Goal: Task Accomplishment & Management: Use online tool/utility

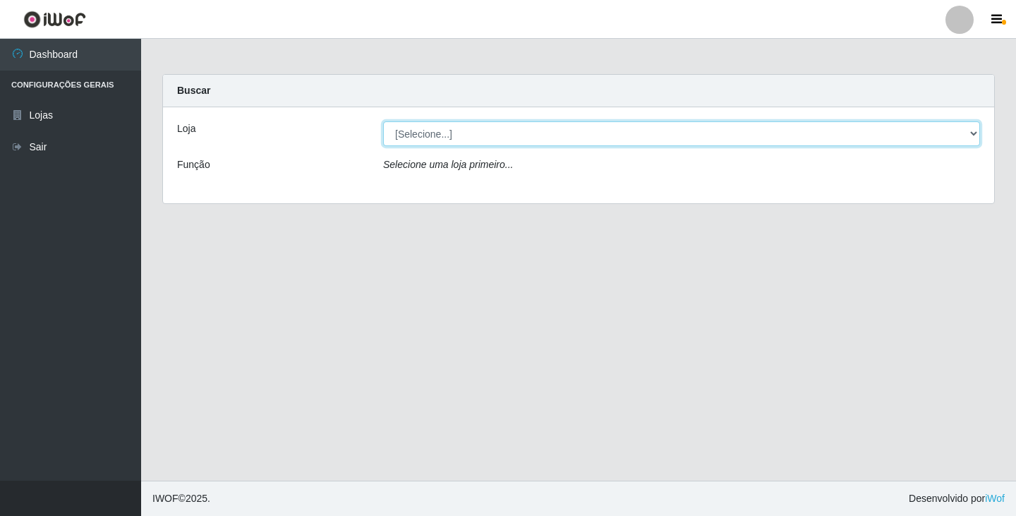
click at [947, 129] on select "[Selecione...] SuperFácil Atacado - [GEOGRAPHIC_DATA]" at bounding box center [681, 133] width 597 height 25
select select "503"
click at [383, 121] on select "[Selecione...] SuperFácil Atacado - [GEOGRAPHIC_DATA]" at bounding box center [681, 133] width 597 height 25
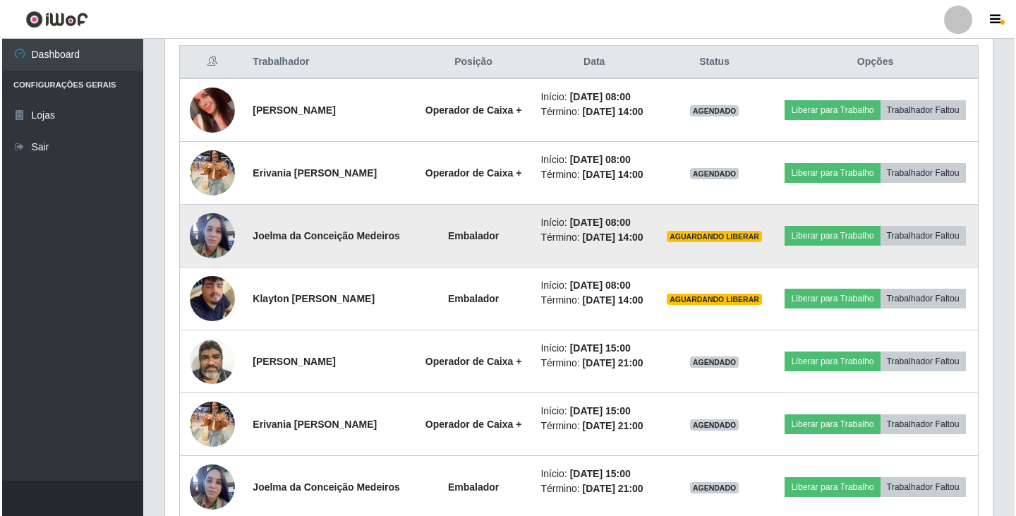
scroll to position [564, 0]
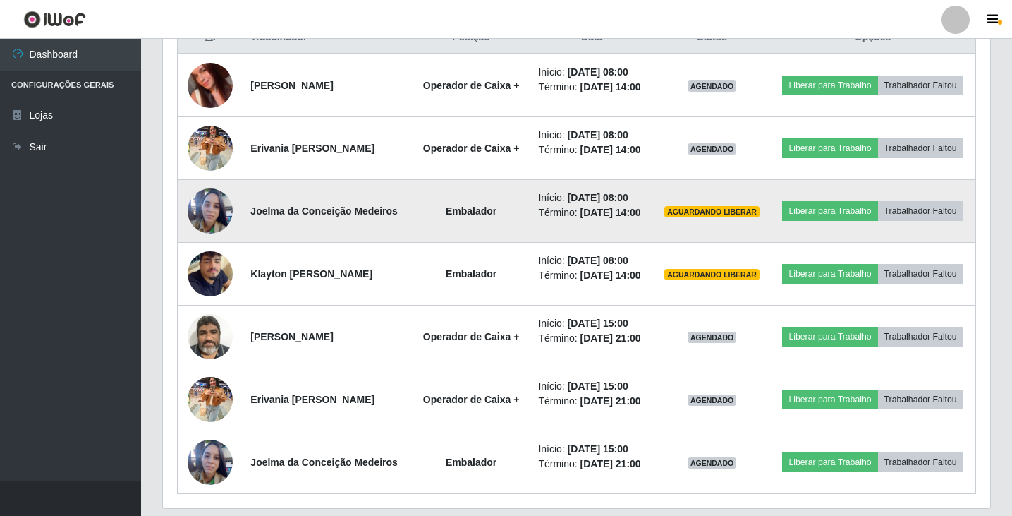
click at [207, 240] on img at bounding box center [210, 211] width 45 height 61
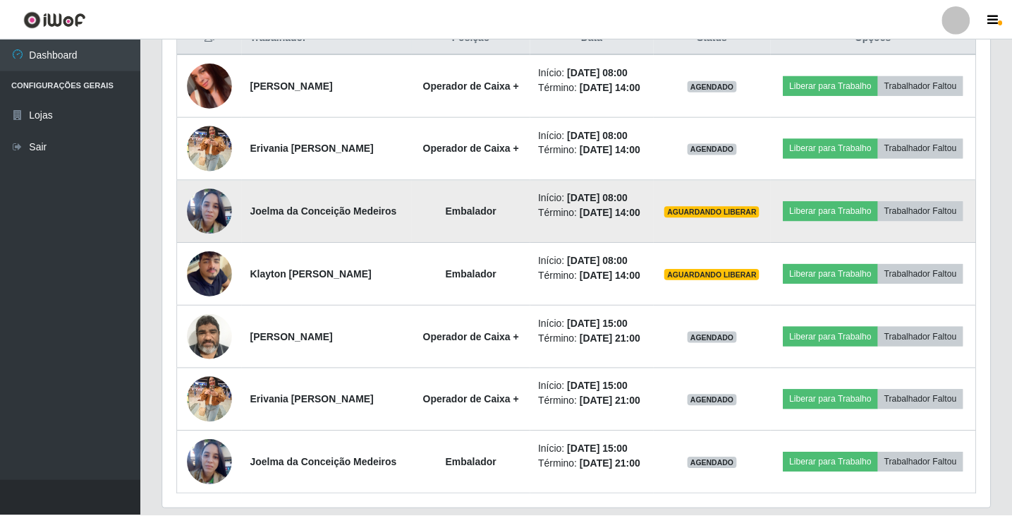
scroll to position [293, 820]
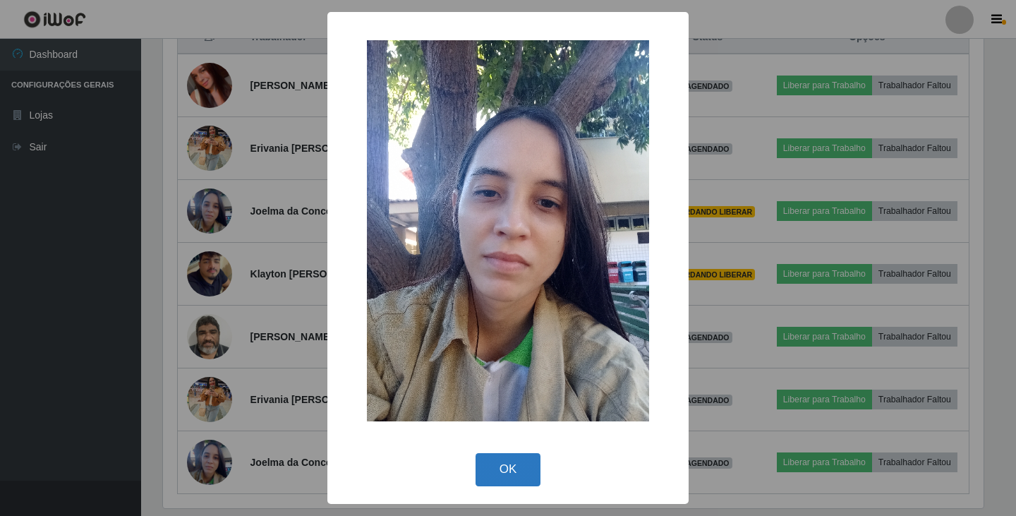
click at [495, 470] on button "OK" at bounding box center [508, 469] width 66 height 33
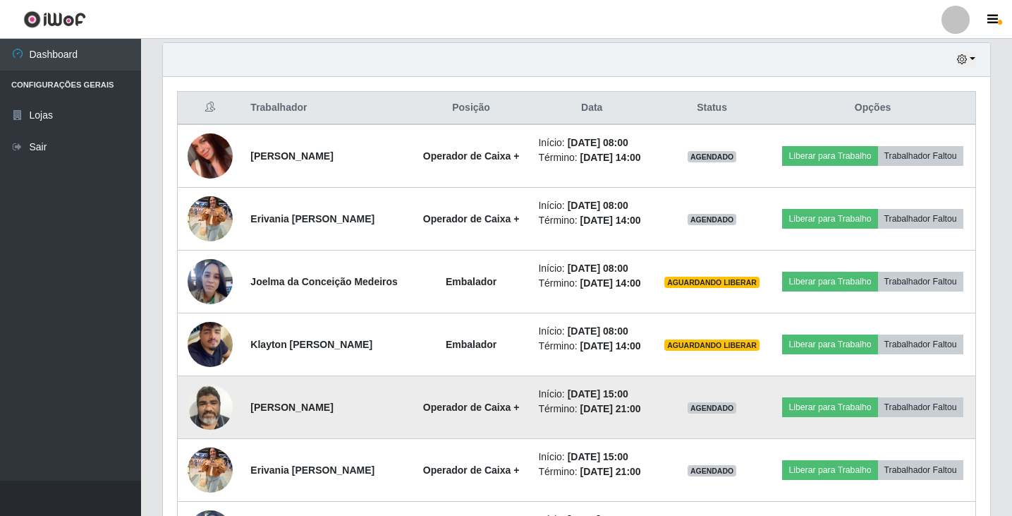
scroll to position [705103, 704568]
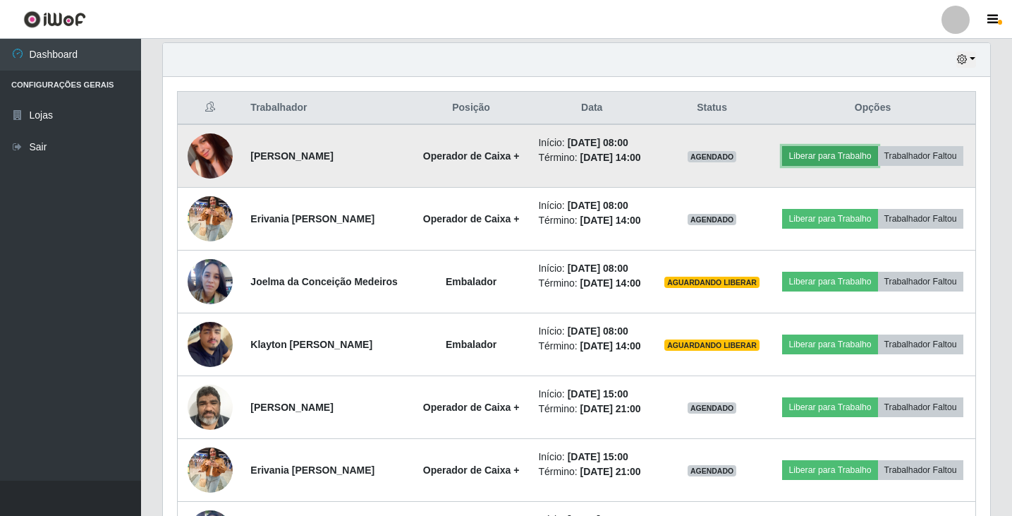
click at [868, 151] on button "Liberar para Trabalho" at bounding box center [829, 156] width 95 height 20
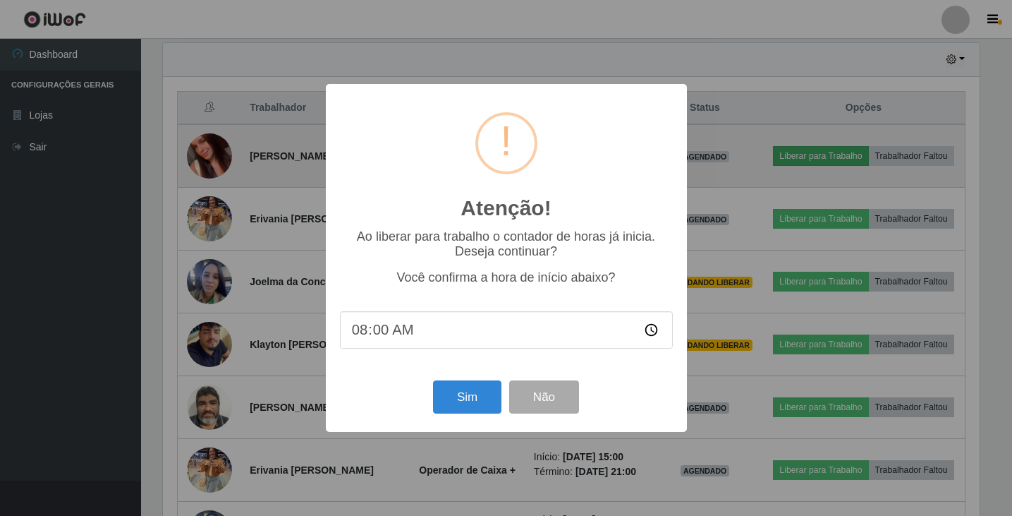
scroll to position [293, 820]
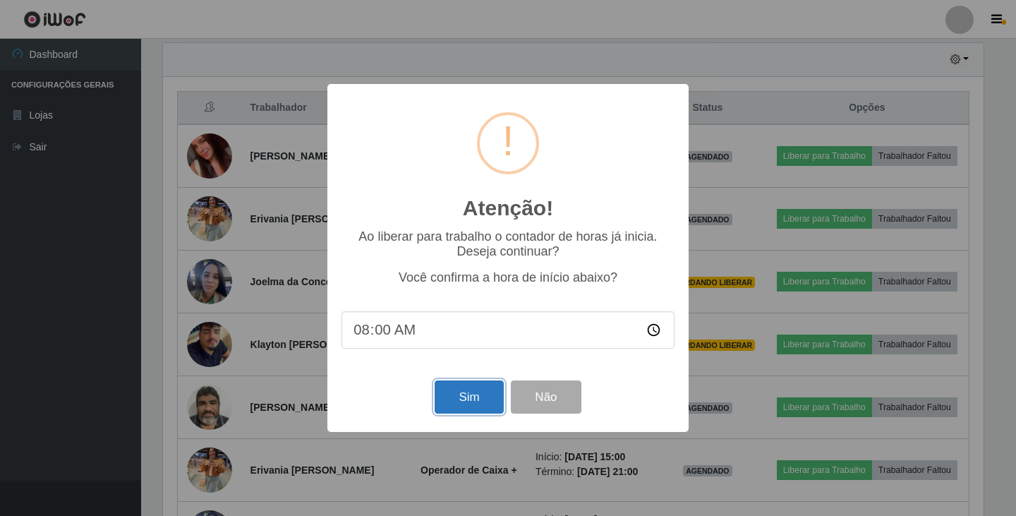
click at [480, 402] on button "Sim" at bounding box center [469, 396] width 68 height 33
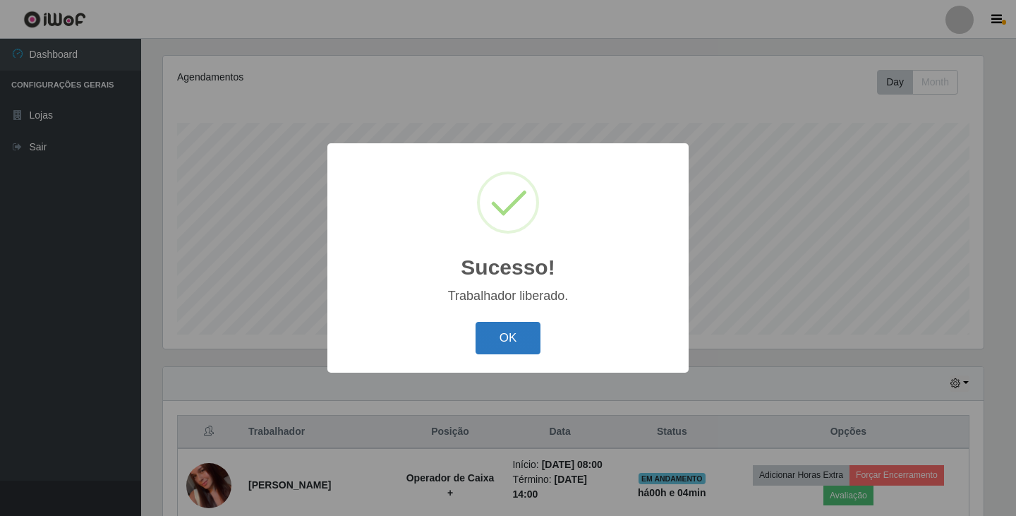
click at [510, 329] on button "OK" at bounding box center [508, 338] width 66 height 33
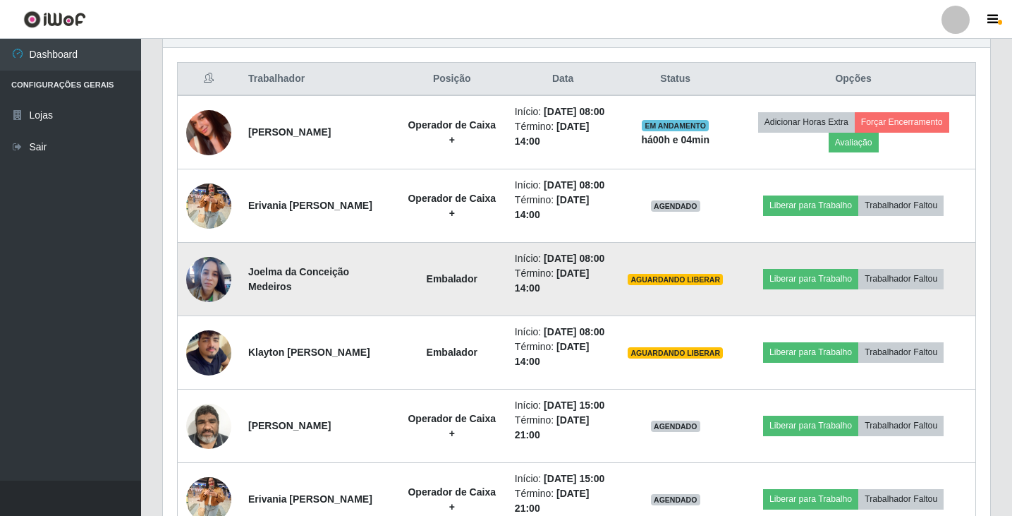
scroll to position [664, 0]
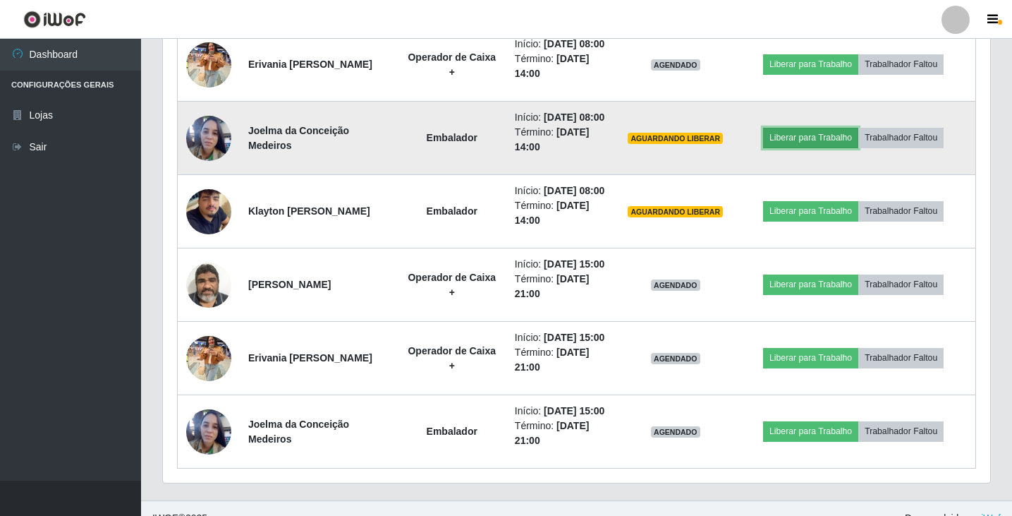
click at [827, 147] on button "Liberar para Trabalho" at bounding box center [810, 138] width 95 height 20
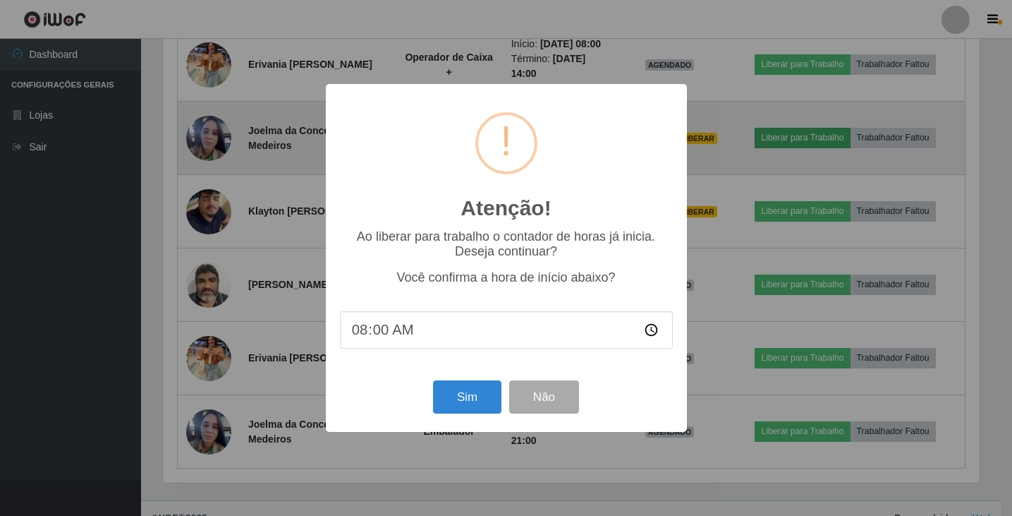
scroll to position [293, 820]
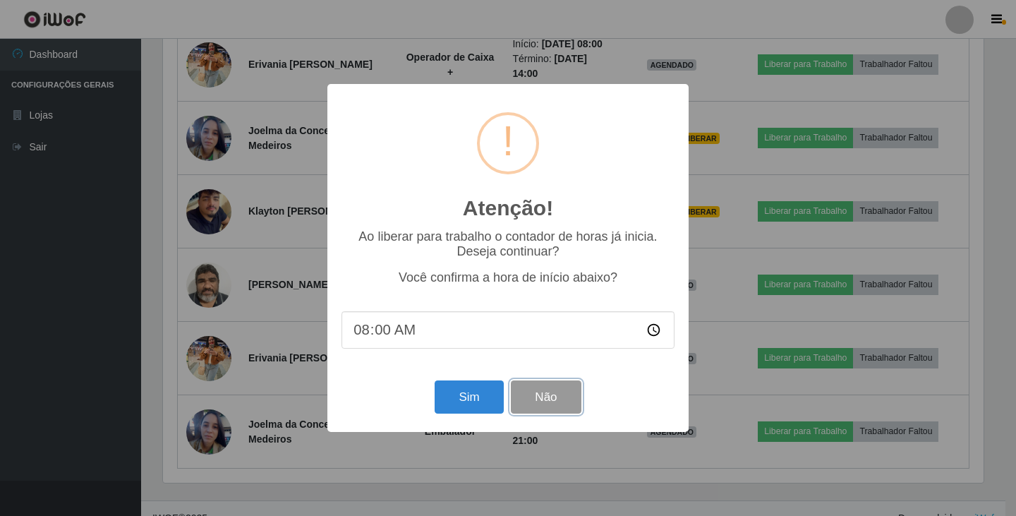
click at [547, 398] on button "Não" at bounding box center [546, 396] width 70 height 33
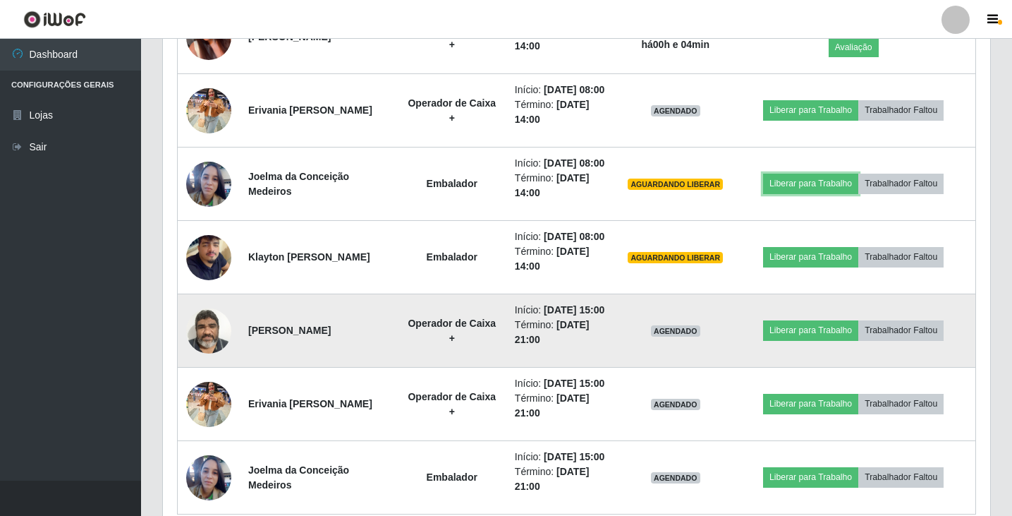
scroll to position [593, 0]
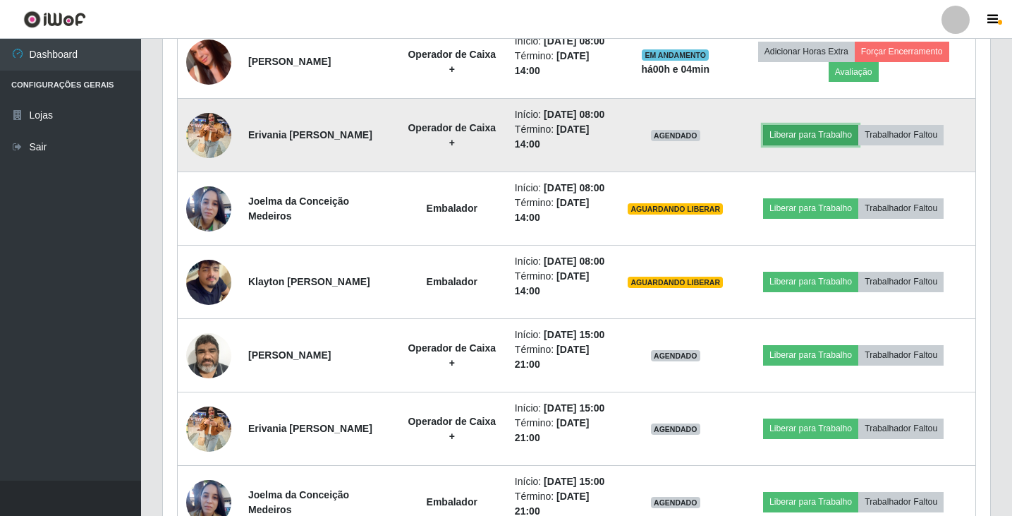
click at [846, 145] on button "Liberar para Trabalho" at bounding box center [810, 135] width 95 height 20
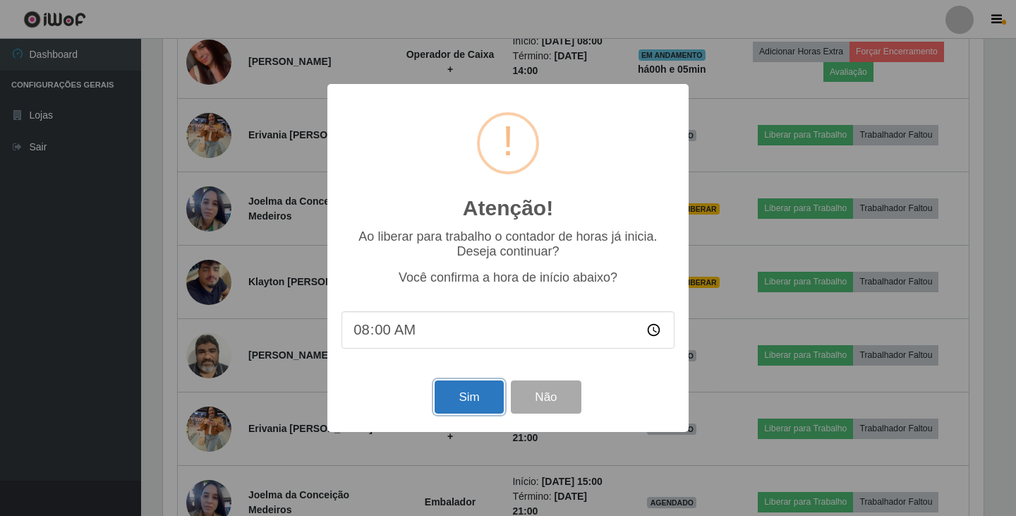
click at [459, 399] on button "Sim" at bounding box center [469, 396] width 68 height 33
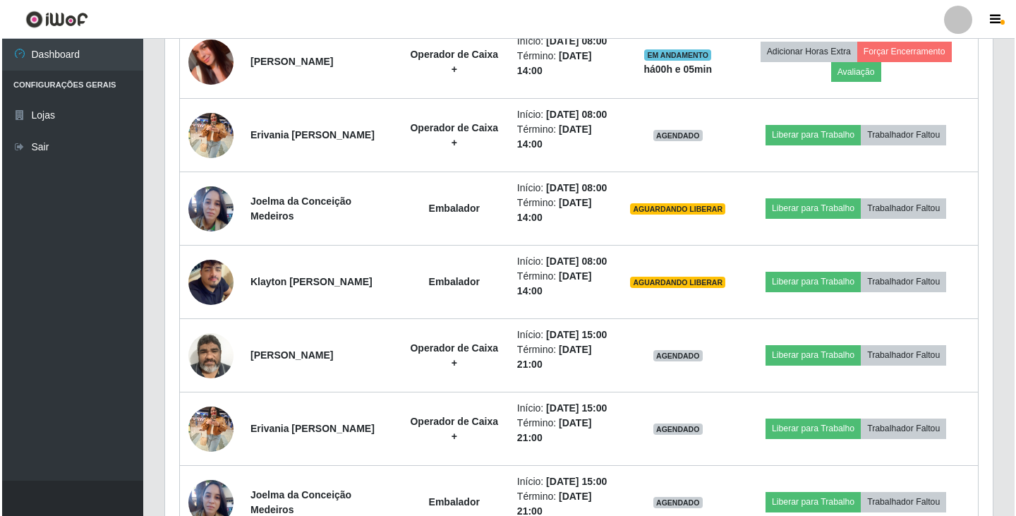
scroll to position [0, 0]
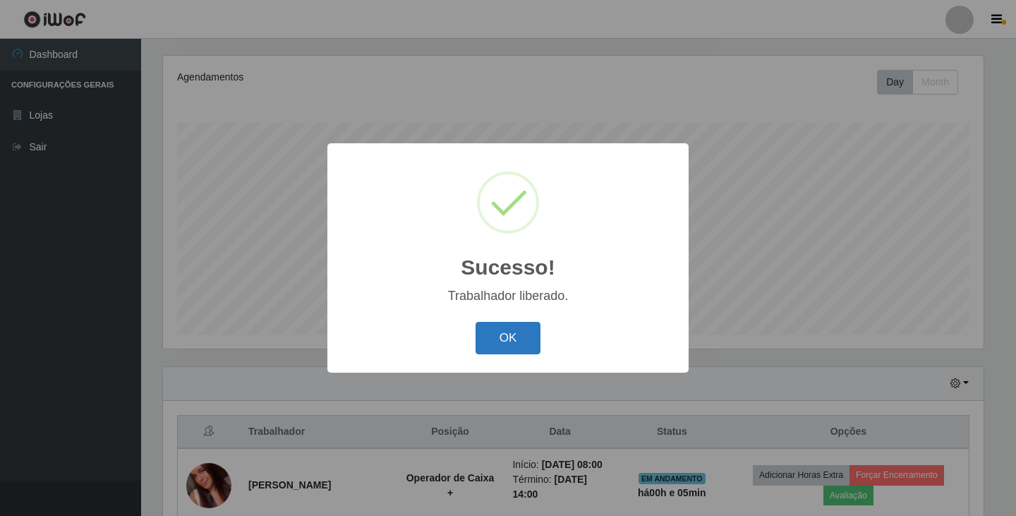
click at [499, 331] on button "OK" at bounding box center [508, 338] width 66 height 33
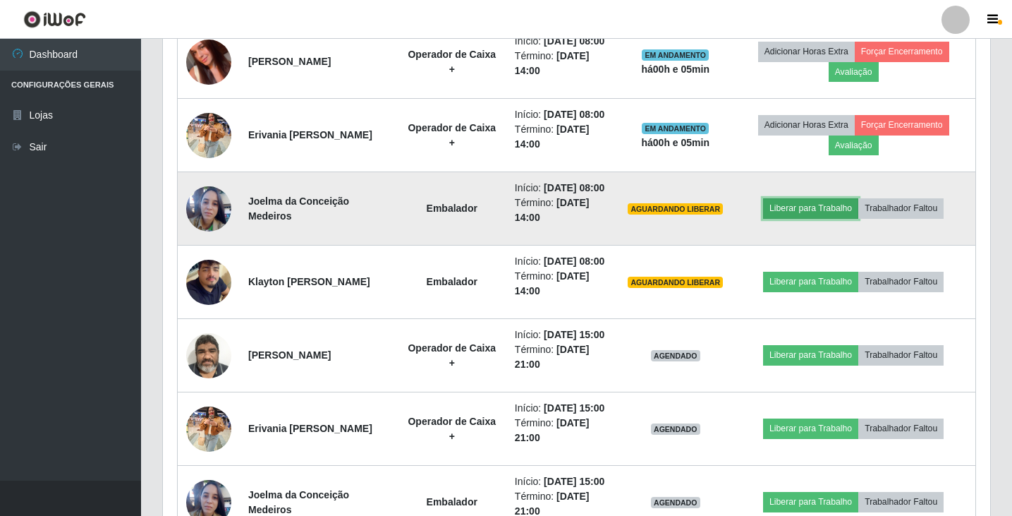
click at [806, 218] on button "Liberar para Trabalho" at bounding box center [810, 208] width 95 height 20
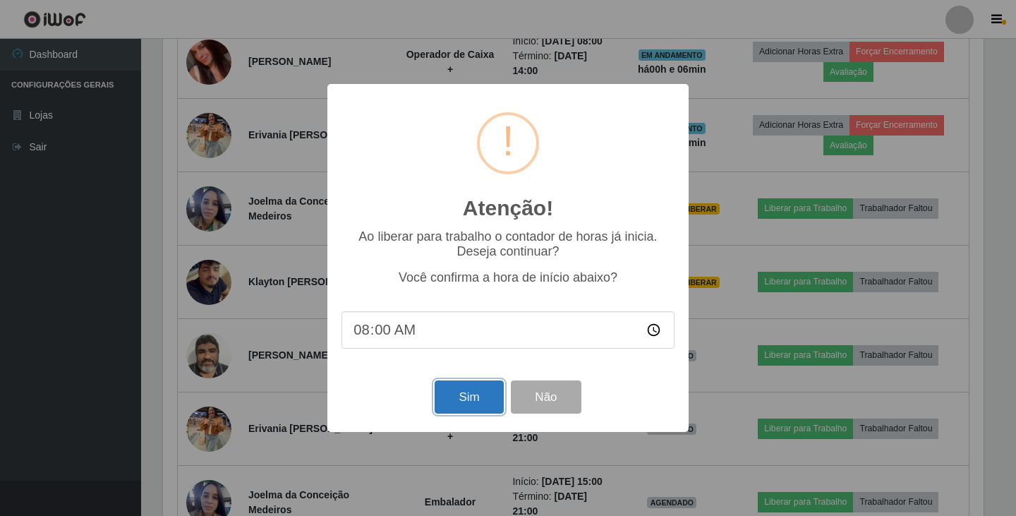
click at [461, 402] on button "Sim" at bounding box center [469, 396] width 68 height 33
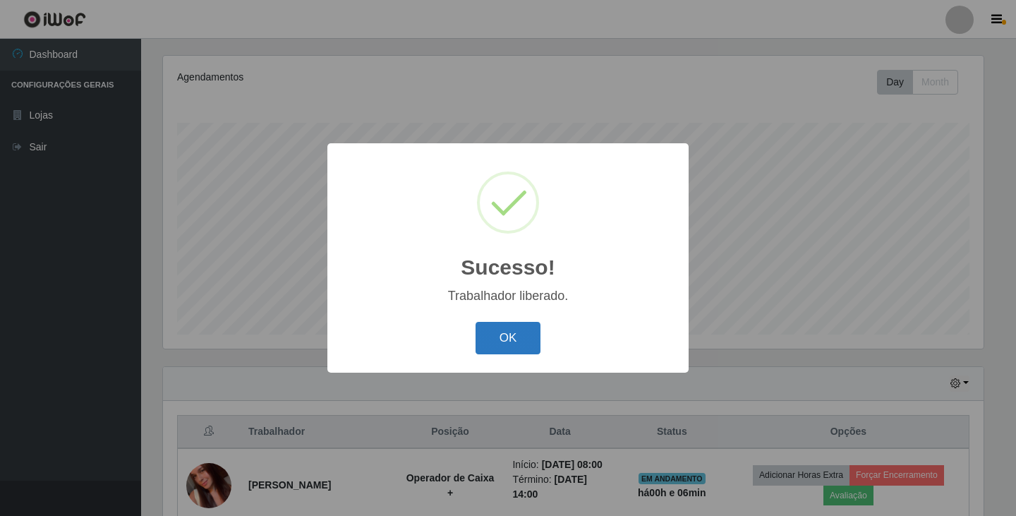
click at [498, 350] on button "OK" at bounding box center [508, 338] width 66 height 33
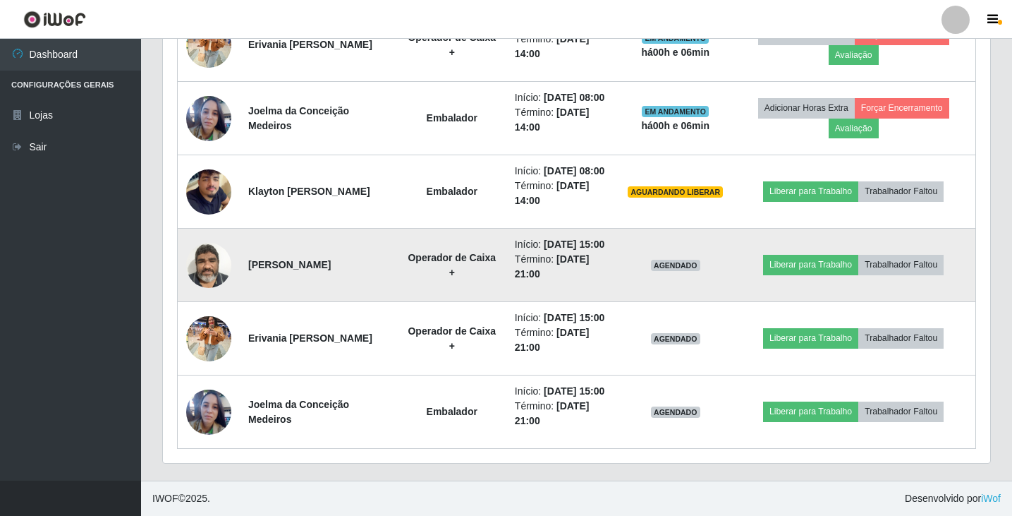
scroll to position [787, 0]
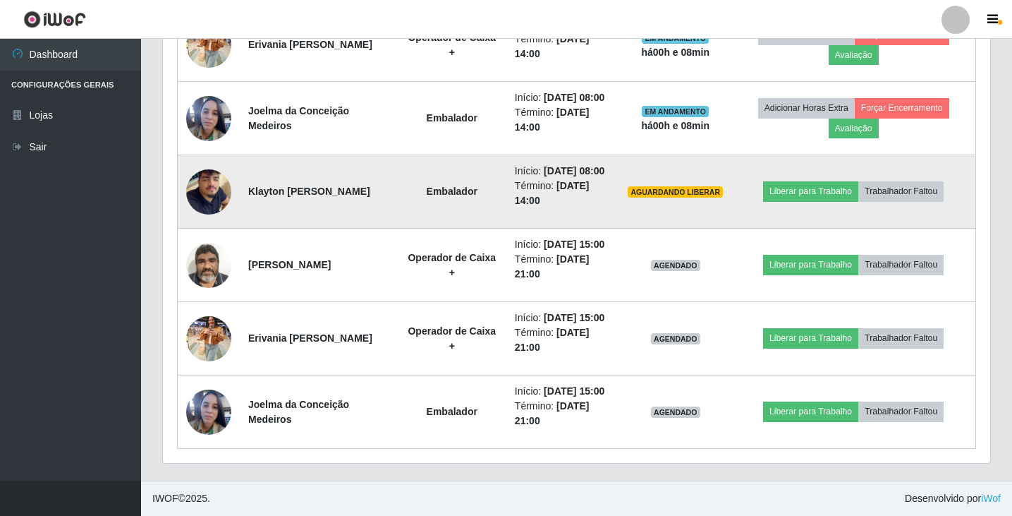
click at [215, 152] on img at bounding box center [208, 192] width 45 height 80
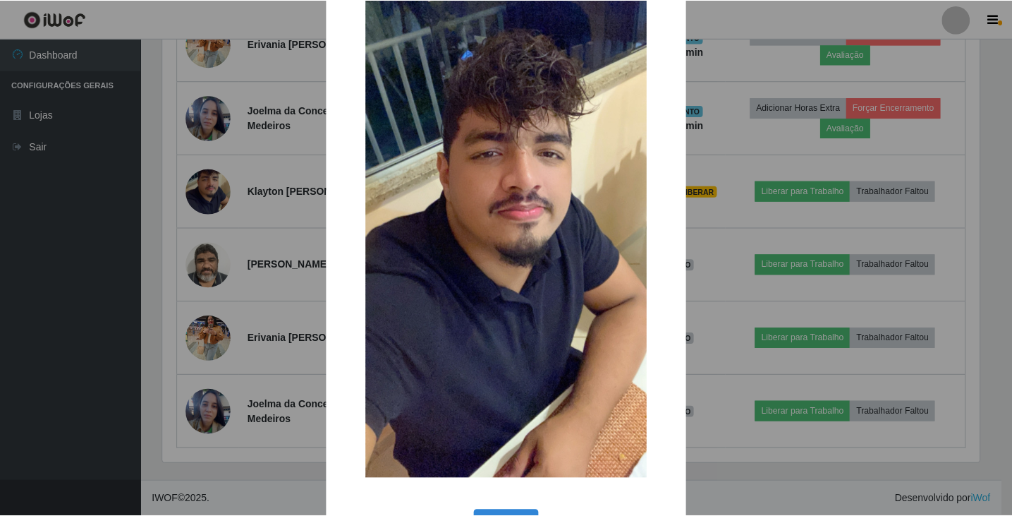
scroll to position [109, 0]
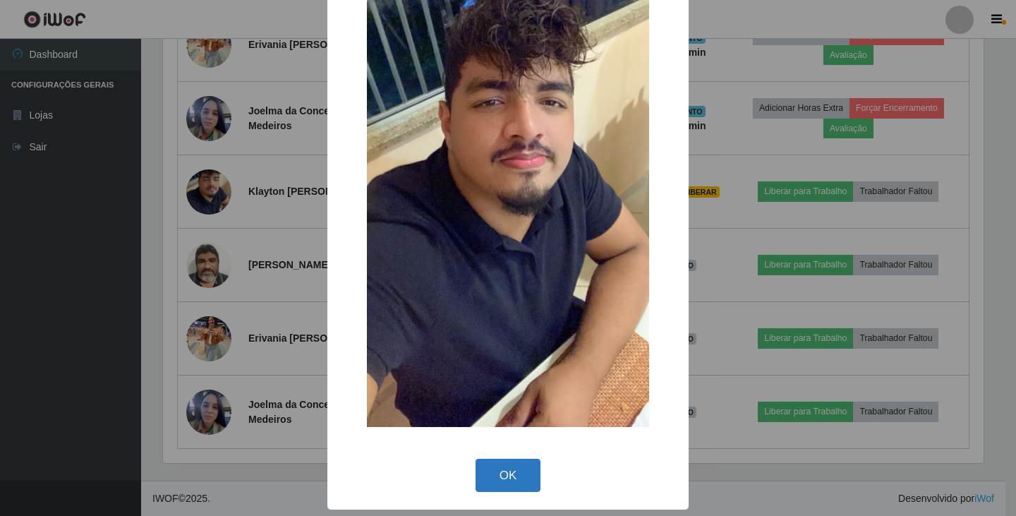
click at [520, 473] on button "OK" at bounding box center [508, 475] width 66 height 33
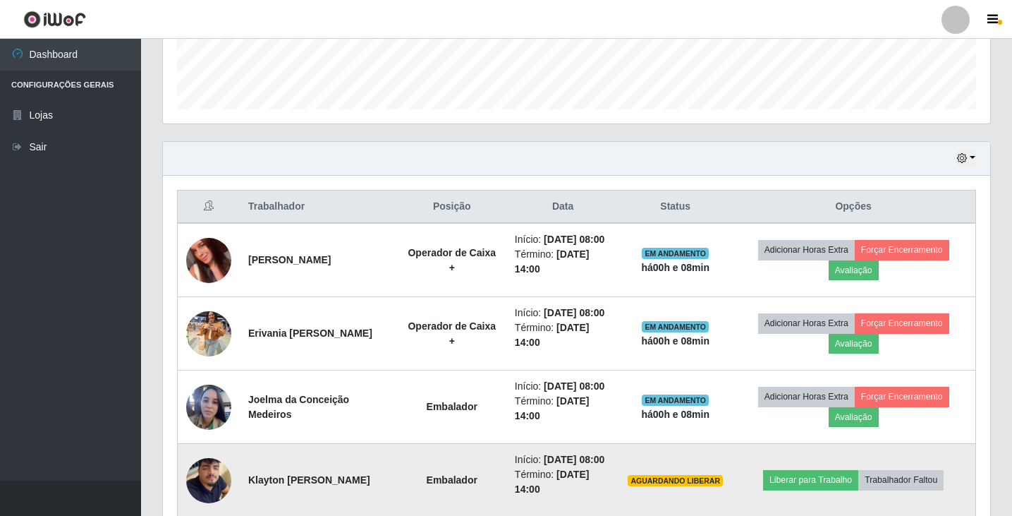
scroll to position [364, 0]
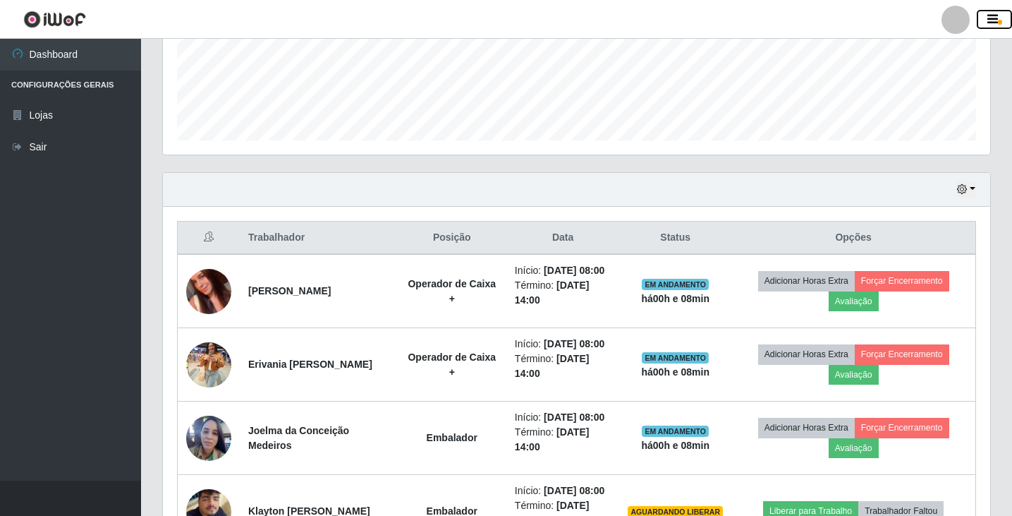
click at [988, 20] on icon "button" at bounding box center [993, 19] width 11 height 13
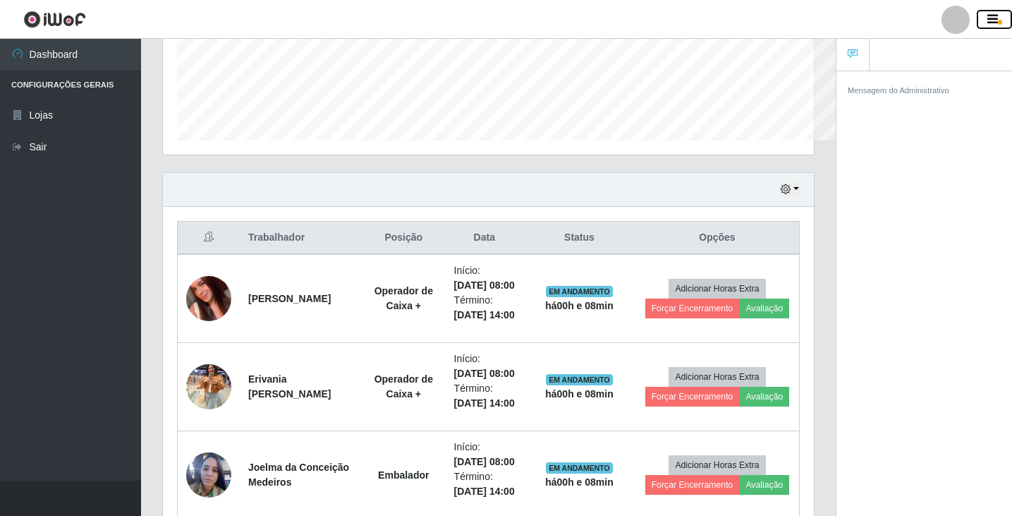
scroll to position [705103, 704744]
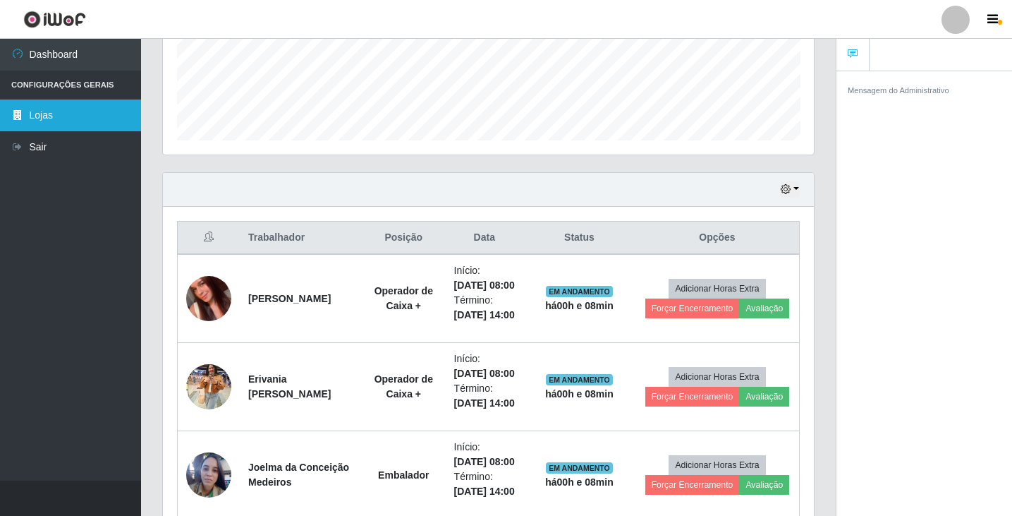
click at [18, 111] on icon at bounding box center [17, 115] width 13 height 10
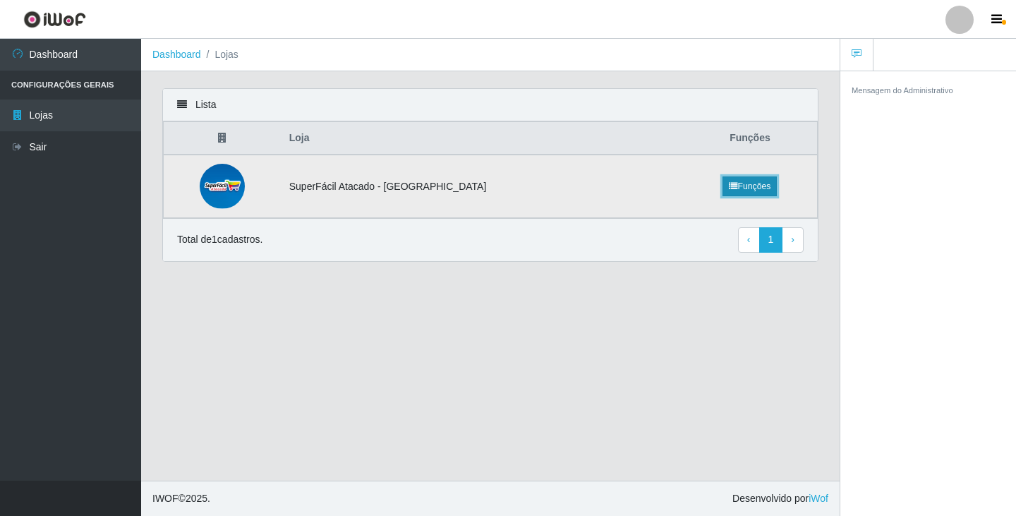
click at [760, 181] on link "Funções" at bounding box center [749, 186] width 54 height 20
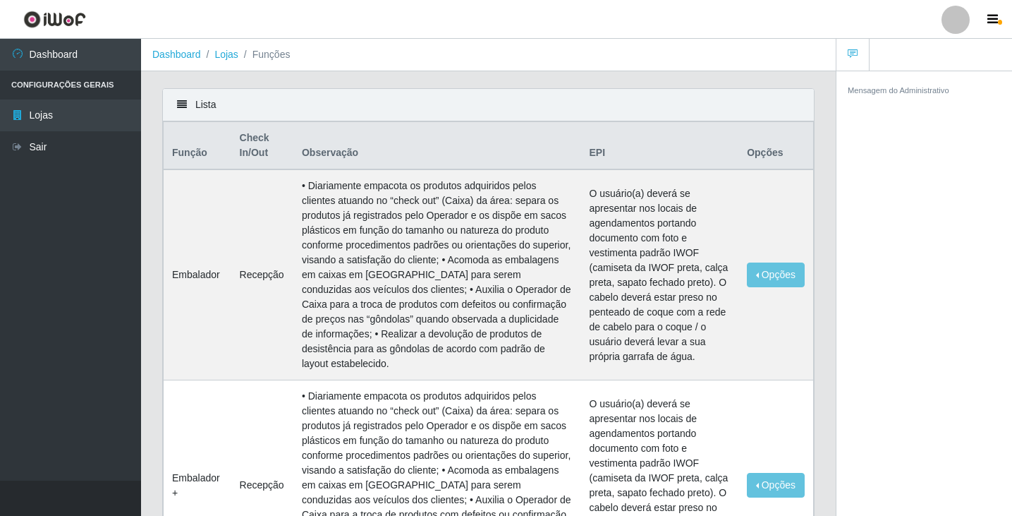
click at [852, 58] on icon at bounding box center [853, 54] width 10 height 10
click at [961, 21] on div at bounding box center [956, 20] width 28 height 28
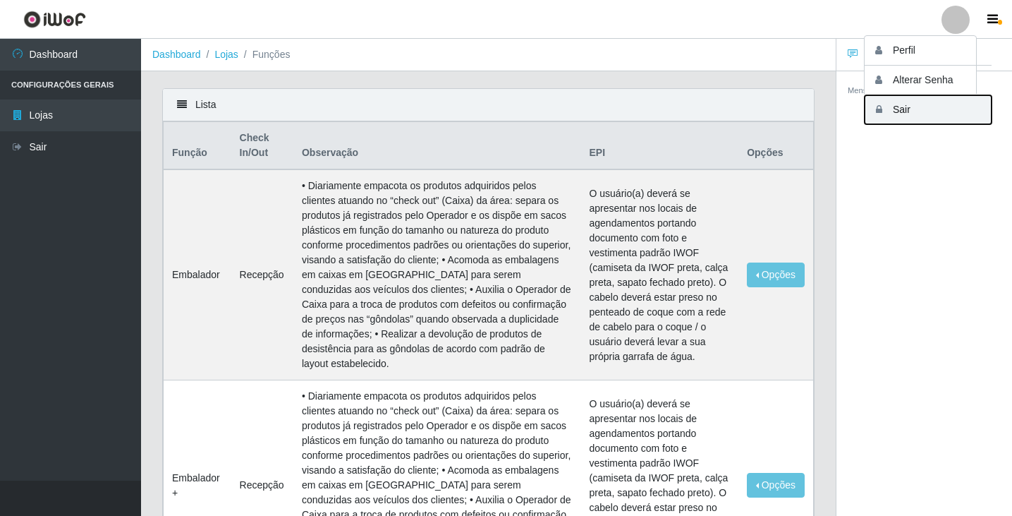
click at [895, 108] on button "Sair" at bounding box center [928, 109] width 127 height 29
